Goal: Check status: Check status

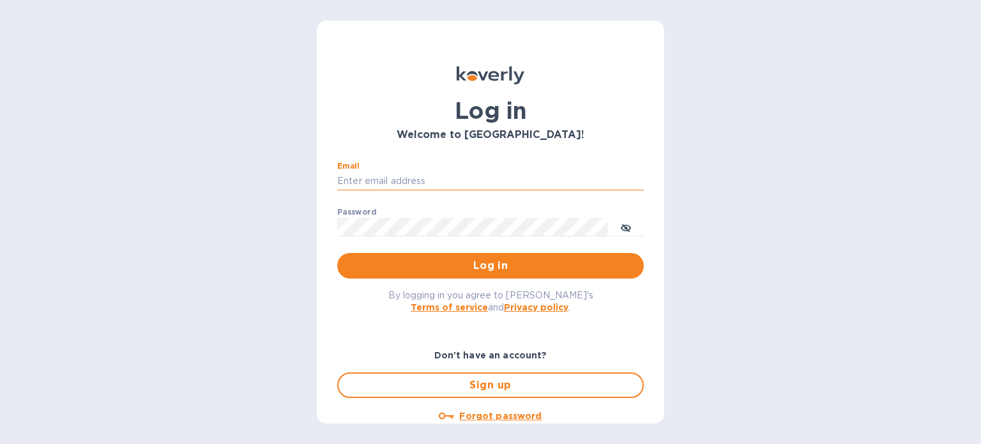
click at [383, 175] on input "Email" at bounding box center [490, 181] width 307 height 19
type input "kelly.christensen@shipspry.com"
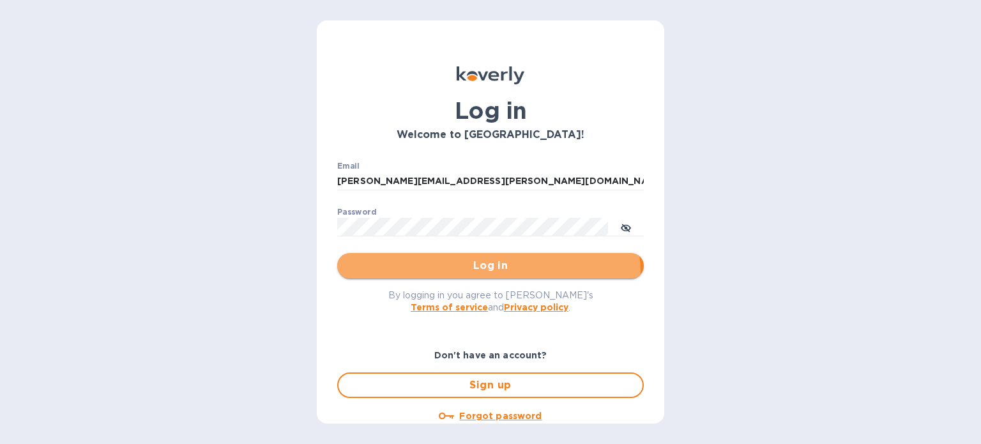
click at [474, 274] on button "Log in" at bounding box center [490, 266] width 307 height 26
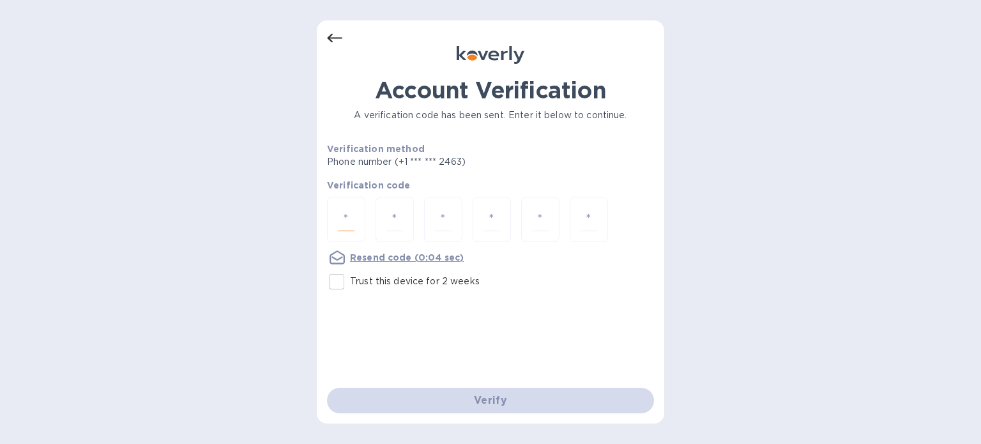
click at [348, 221] on input "number" at bounding box center [346, 220] width 17 height 24
type input "2"
type input "4"
type input "9"
type input "4"
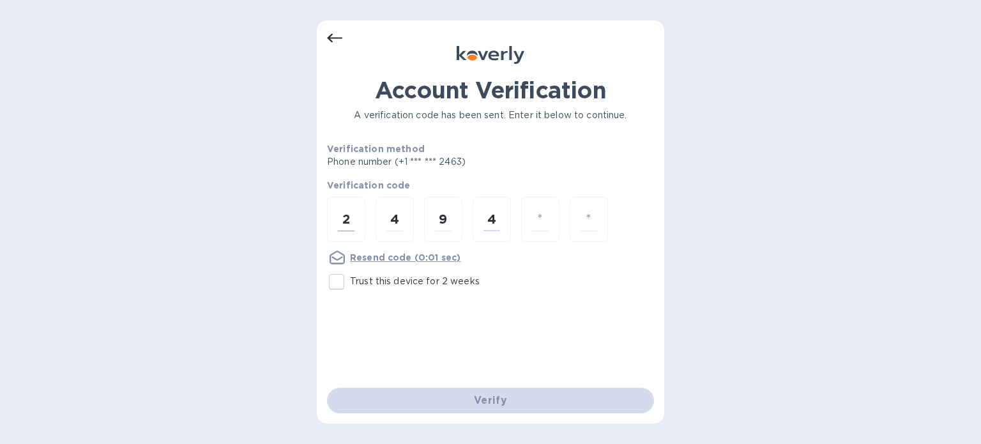
type input "1"
type input "2"
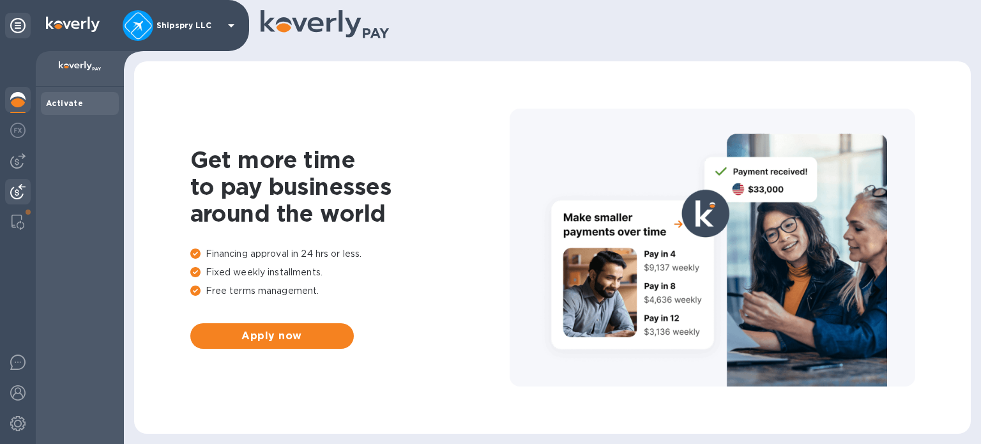
click at [12, 193] on img at bounding box center [17, 191] width 15 height 15
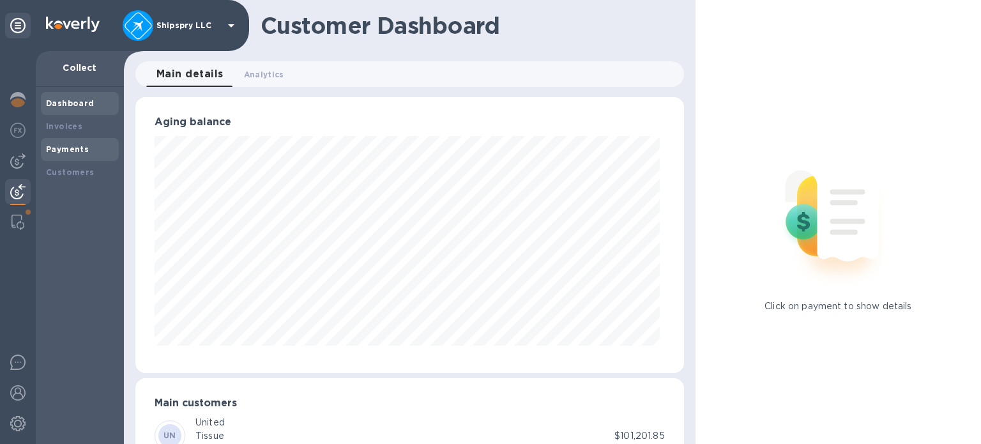
scroll to position [638278, 638010]
click at [61, 150] on b "Payments" at bounding box center [67, 149] width 43 height 10
